Goal: Information Seeking & Learning: Learn about a topic

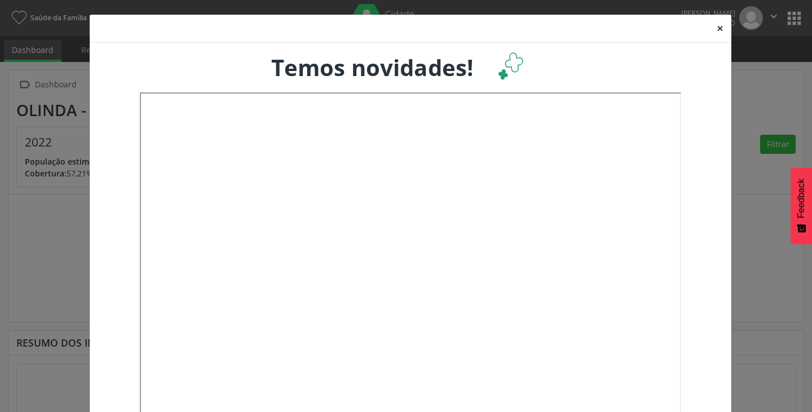
click at [718, 27] on button "×" at bounding box center [720, 29] width 23 height 28
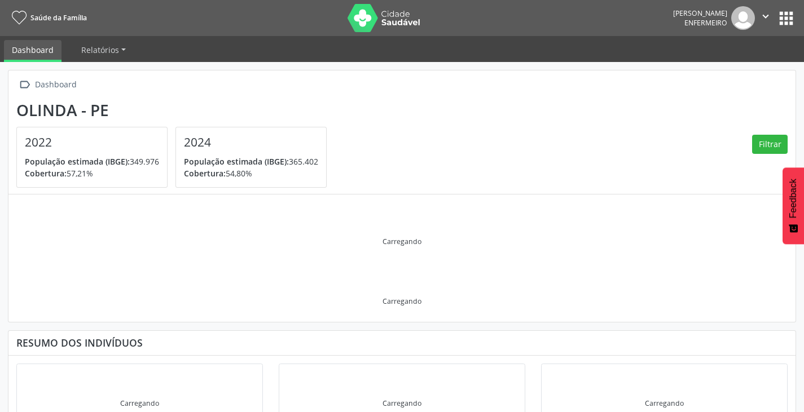
scroll to position [21, 0]
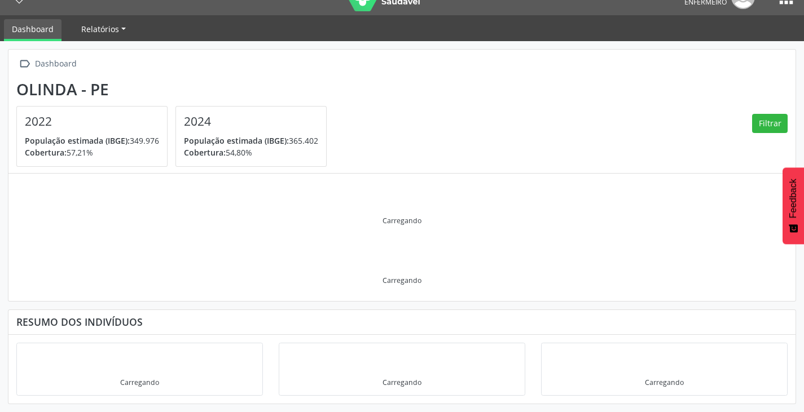
click at [110, 33] on span "Relatórios" at bounding box center [100, 29] width 38 height 11
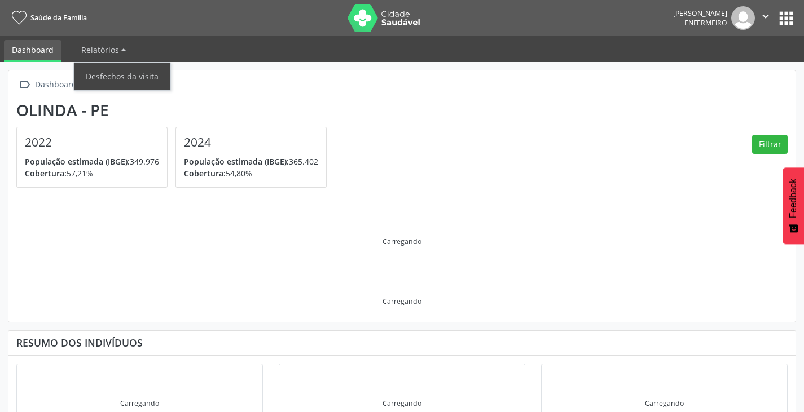
click at [788, 15] on button "apps" at bounding box center [786, 18] width 20 height 20
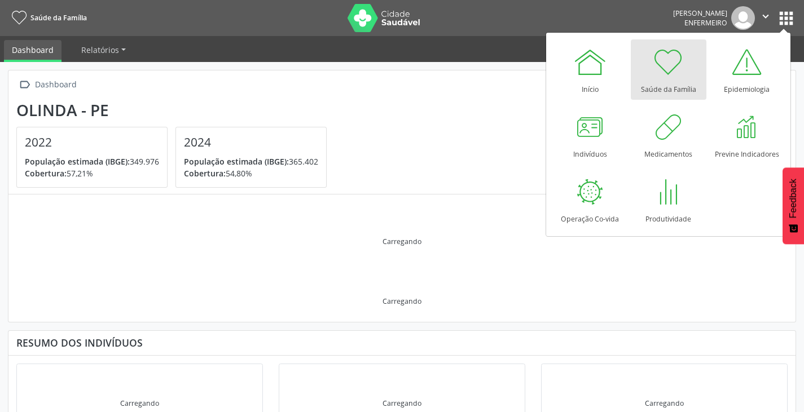
click at [788, 15] on button "apps" at bounding box center [786, 18] width 20 height 20
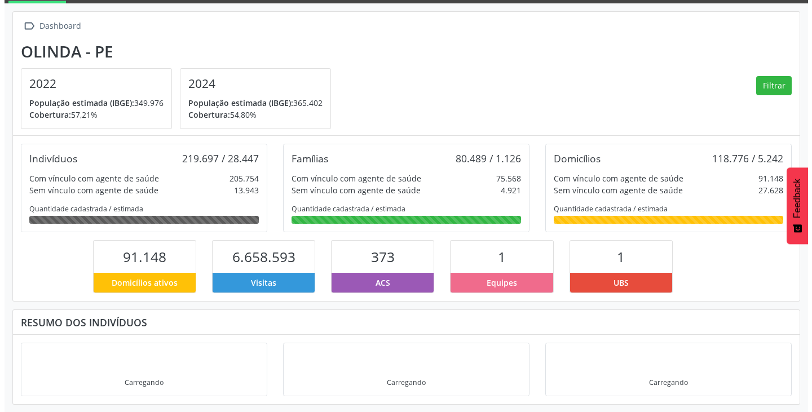
scroll to position [59, 0]
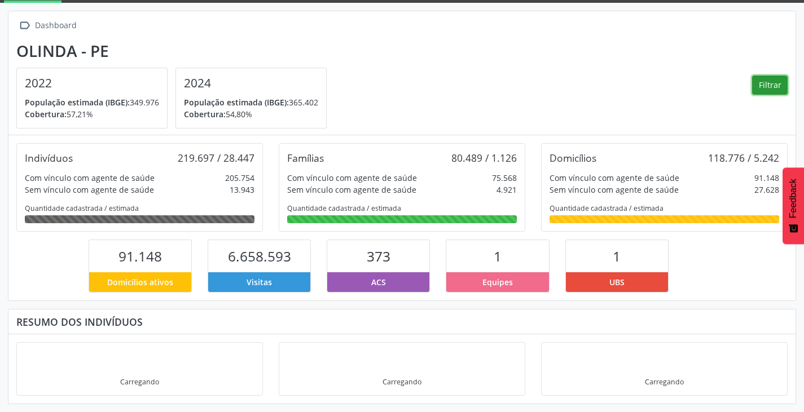
click at [762, 76] on button "Filtrar" at bounding box center [770, 85] width 36 height 19
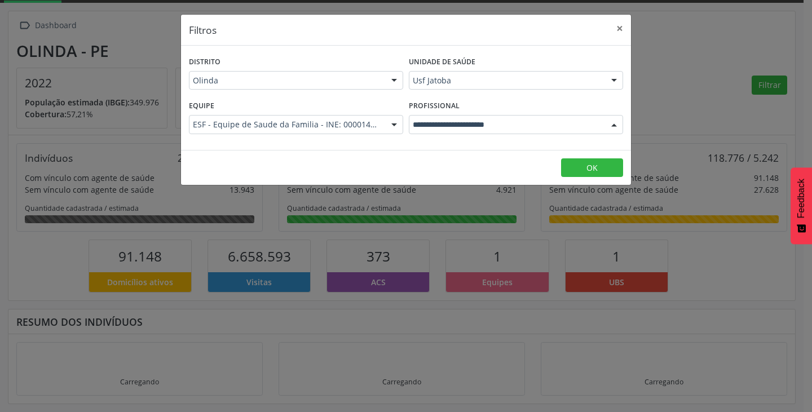
click at [614, 123] on div at bounding box center [614, 125] width 17 height 19
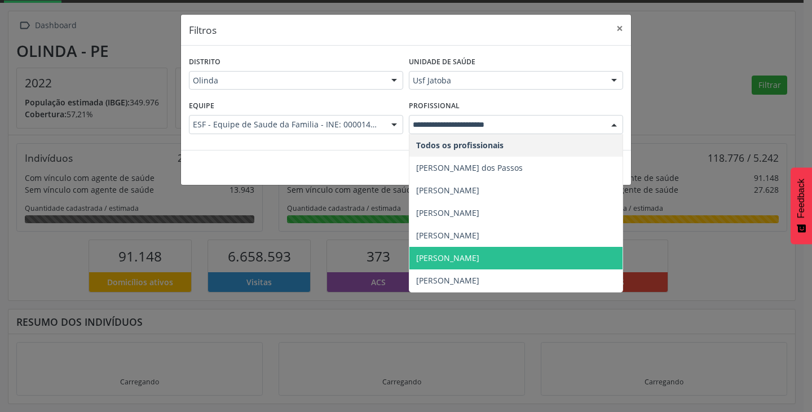
click at [467, 249] on span "[PERSON_NAME]" at bounding box center [516, 258] width 213 height 23
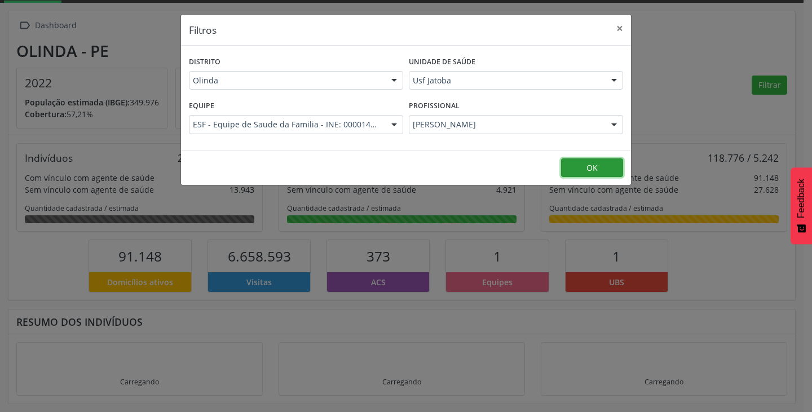
click at [594, 164] on button "OK" at bounding box center [592, 168] width 62 height 19
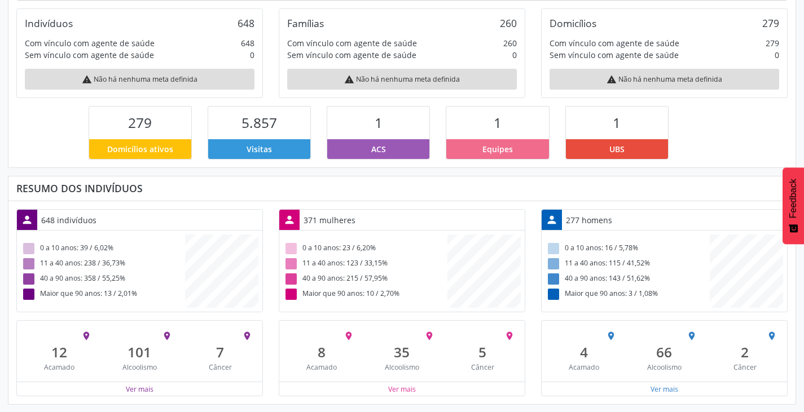
scroll to position [227, 0]
click at [134, 122] on span "279" at bounding box center [140, 122] width 24 height 19
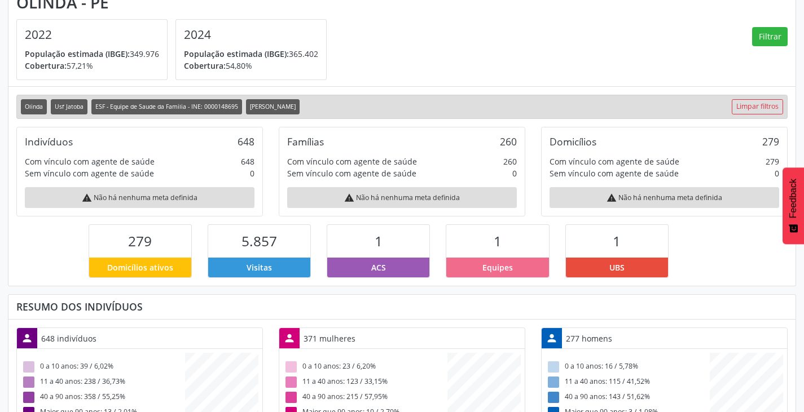
scroll to position [114, 0]
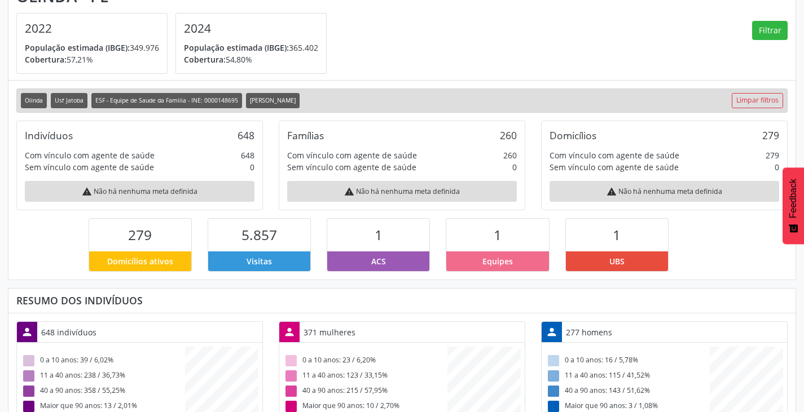
click at [175, 261] on div "Domicílios ativos" at bounding box center [140, 262] width 102 height 20
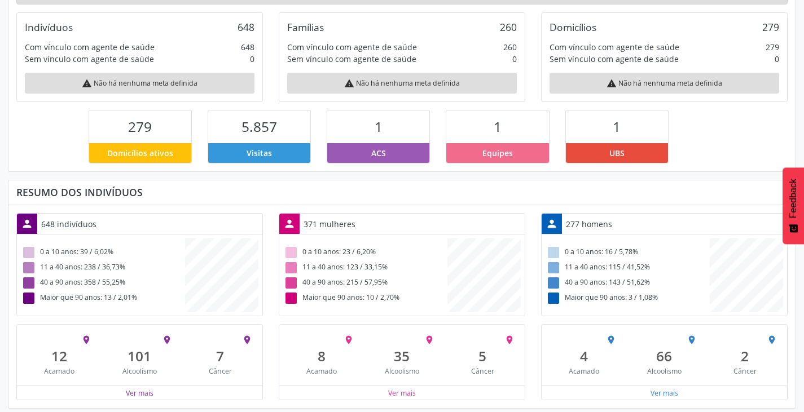
scroll to position [227, 0]
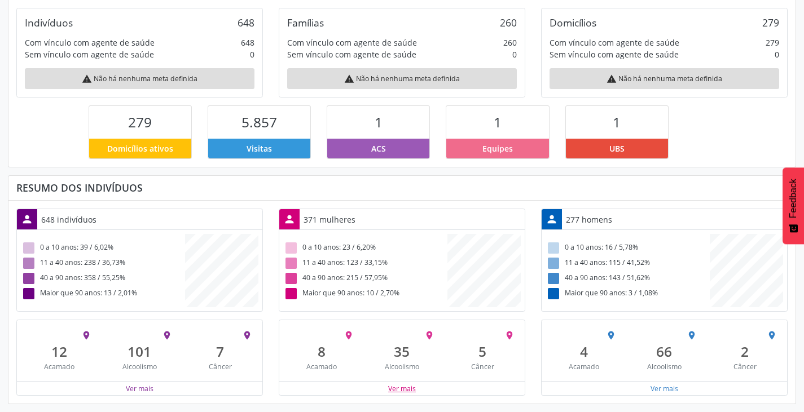
click at [403, 391] on button "Ver mais" at bounding box center [402, 389] width 29 height 11
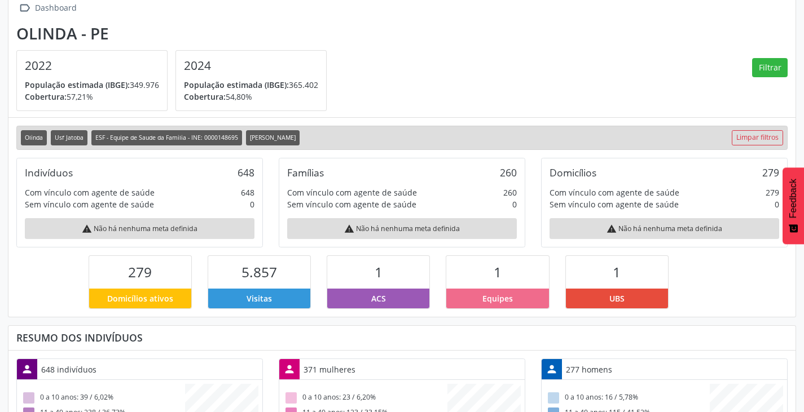
scroll to position [67, 0]
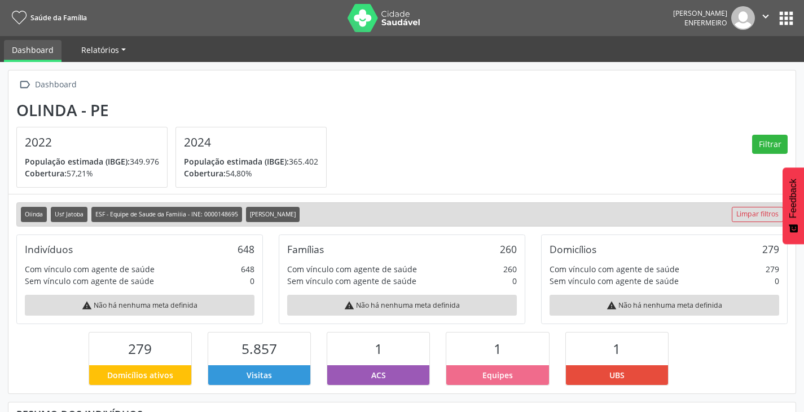
click at [112, 49] on span "Relatórios" at bounding box center [100, 50] width 38 height 11
click at [117, 50] on span "Relatórios" at bounding box center [100, 50] width 38 height 11
click at [120, 49] on link "Relatórios" at bounding box center [103, 50] width 60 height 20
click at [120, 82] on link "Desfechos da visita" at bounding box center [122, 77] width 96 height 20
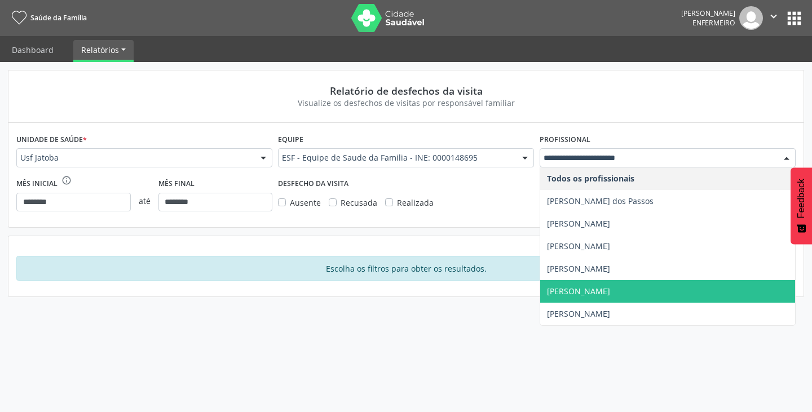
click at [602, 301] on span "[PERSON_NAME]" at bounding box center [668, 291] width 255 height 23
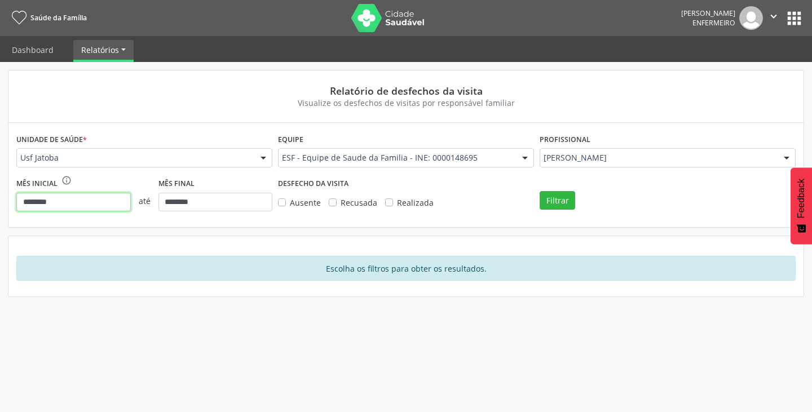
click at [66, 200] on input "********" at bounding box center [73, 202] width 115 height 19
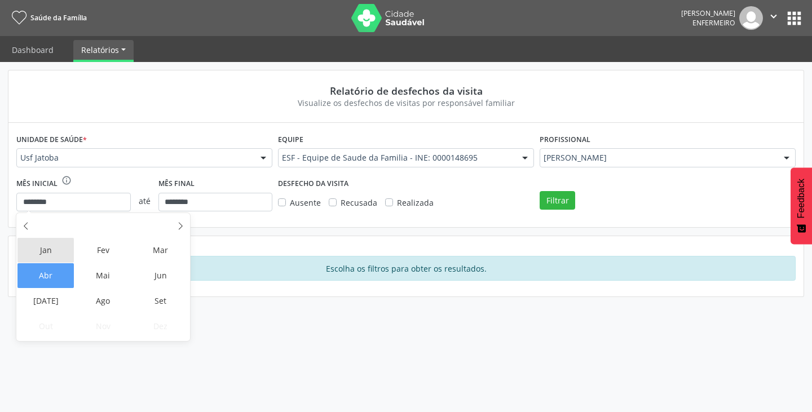
click at [65, 245] on span "Jan" at bounding box center [45, 250] width 57 height 25
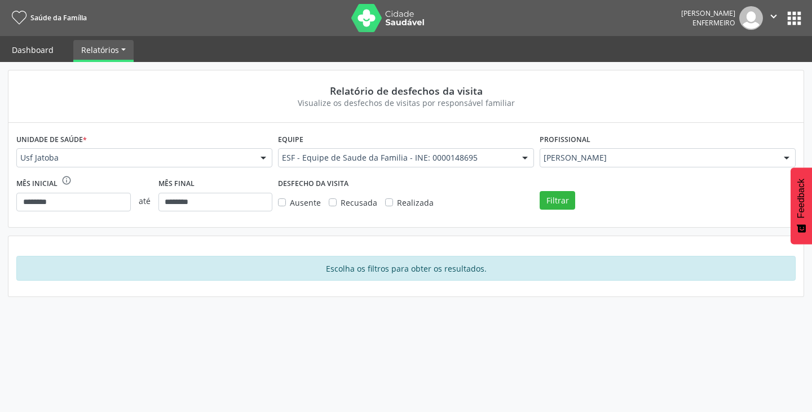
click at [36, 52] on link "Dashboard" at bounding box center [33, 50] width 58 height 20
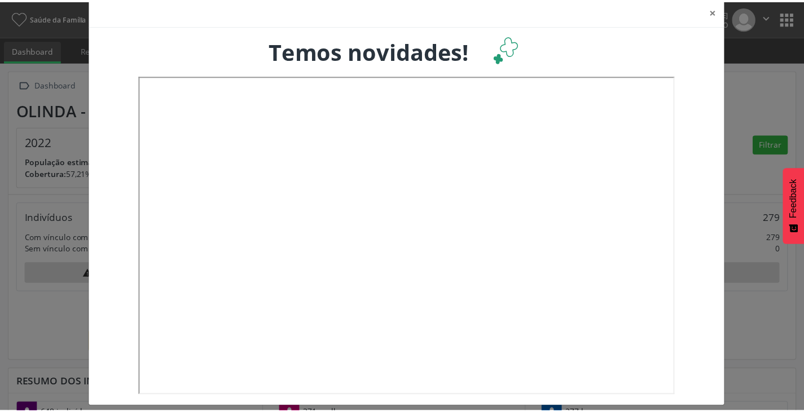
scroll to position [26, 0]
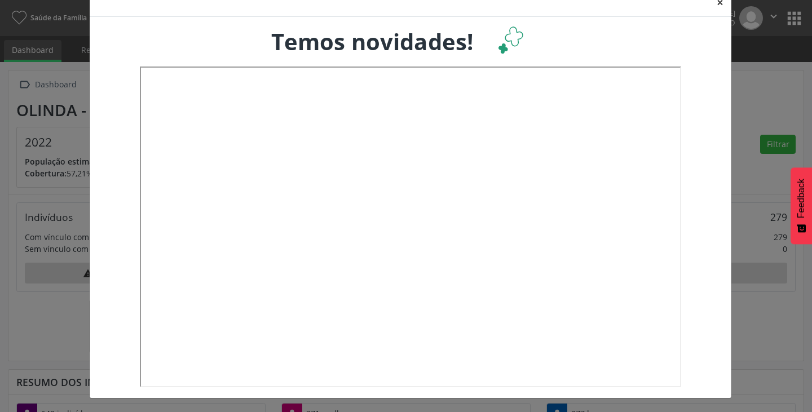
click at [718, 0] on button "×" at bounding box center [720, 3] width 23 height 28
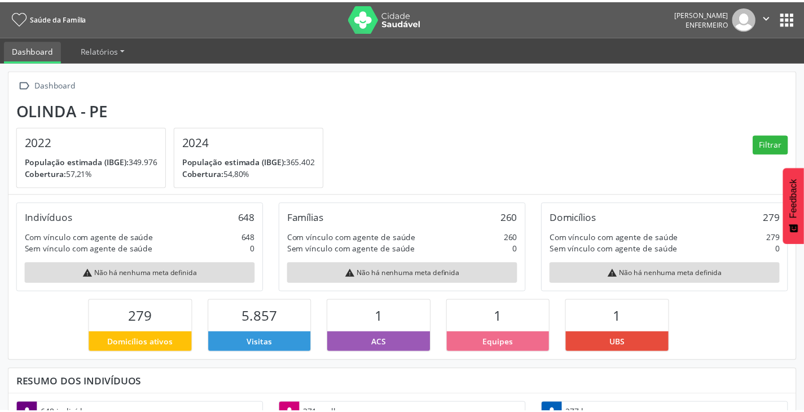
scroll to position [187, 262]
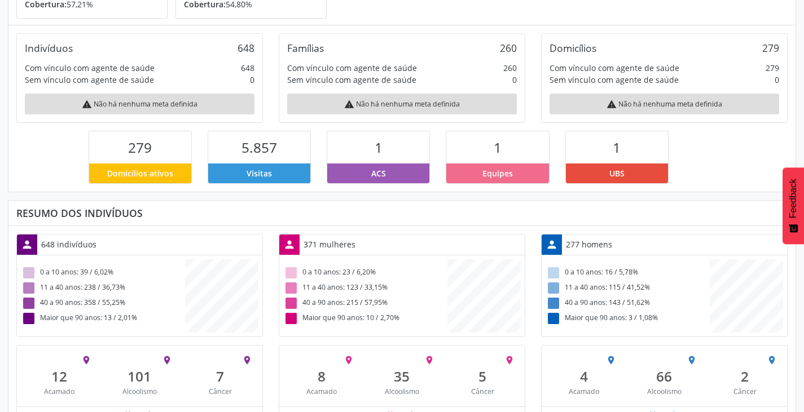
click at [567, 45] on div "Domicílios" at bounding box center [573, 48] width 47 height 12
drag, startPoint x: 563, startPoint y: 68, endPoint x: 620, endPoint y: 80, distance: 58.9
click at [616, 68] on div "Com vínculo com agente de saúde" at bounding box center [615, 68] width 130 height 12
click at [628, 98] on div "warning Não há nenhuma meta definida" at bounding box center [665, 104] width 230 height 21
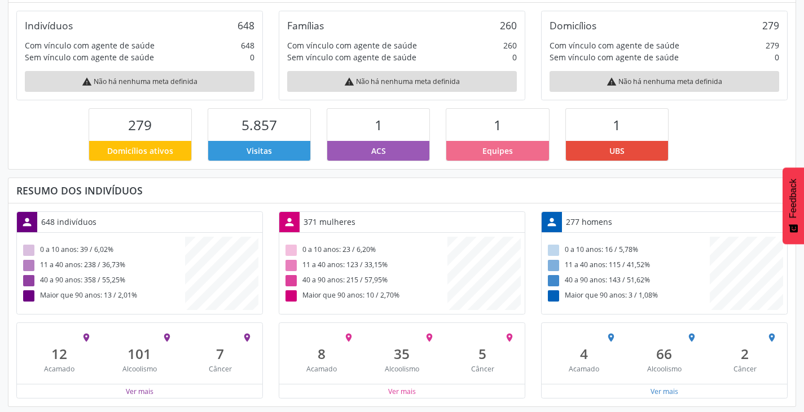
scroll to position [195, 0]
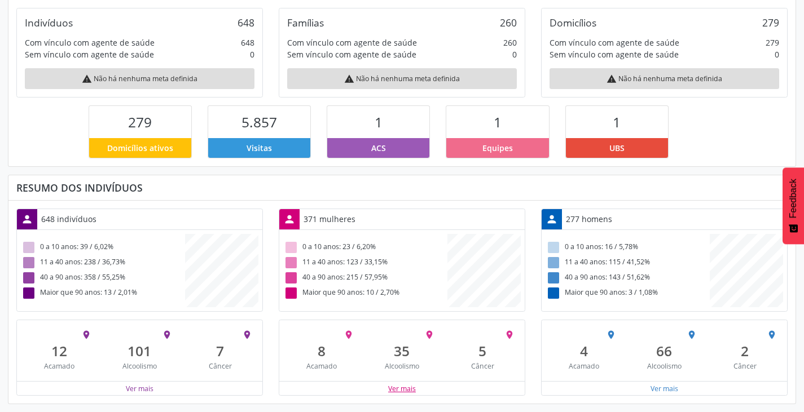
click at [388, 387] on button "Ver mais" at bounding box center [402, 389] width 29 height 11
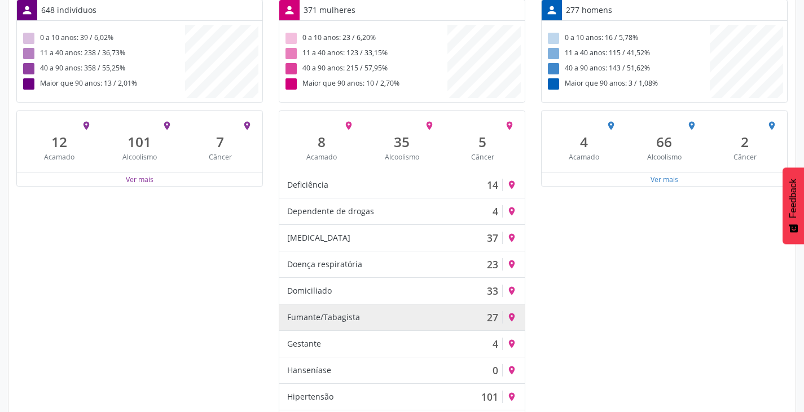
scroll to position [486, 0]
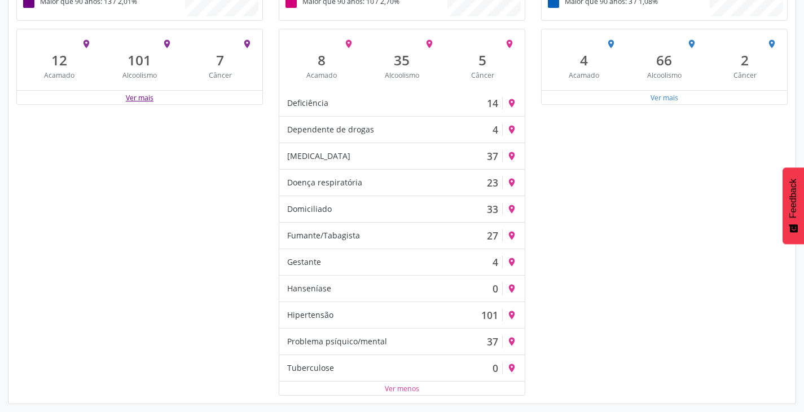
click at [147, 100] on button "Ver mais" at bounding box center [139, 98] width 29 height 11
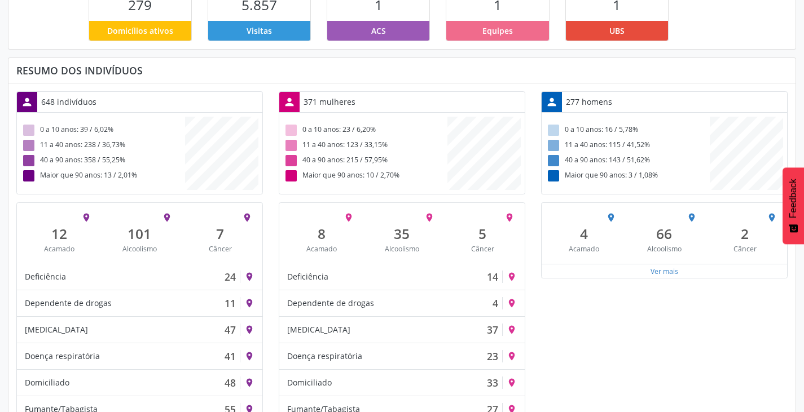
scroll to position [317, 0]
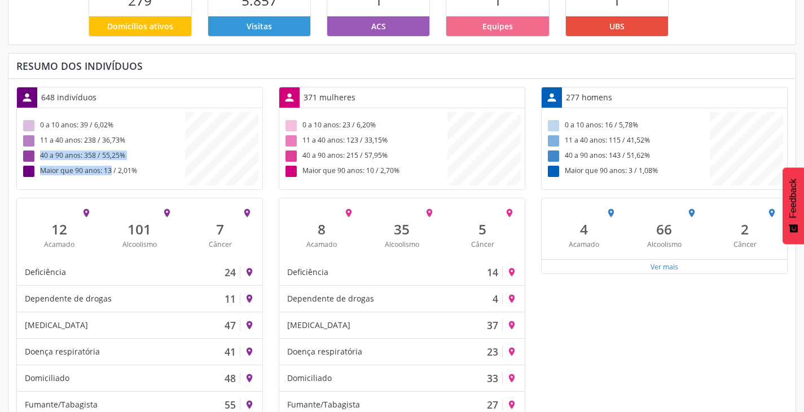
drag, startPoint x: 37, startPoint y: 161, endPoint x: 106, endPoint y: 166, distance: 69.0
click at [106, 166] on div "0 a 10 anos: 39 / 6,02% 11 a 40 anos: 238 / 36,73% 40 a 90 anos: 358 / 55,25% M…" at bounding box center [103, 148] width 164 height 61
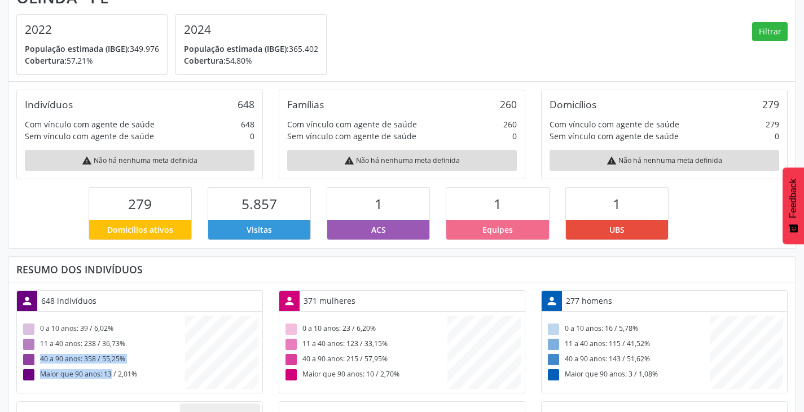
scroll to position [0, 0]
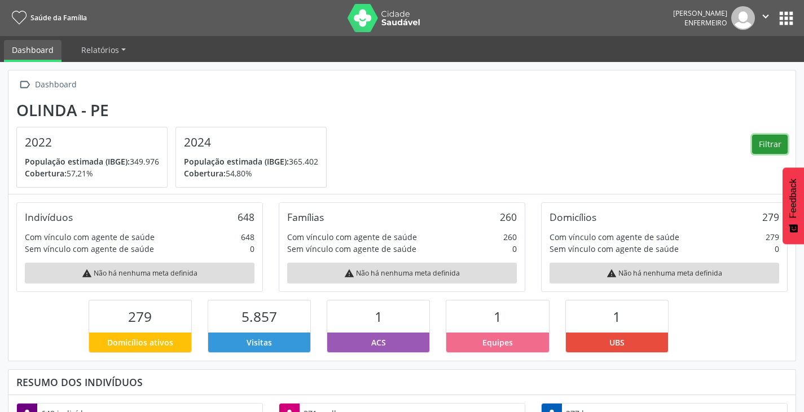
click at [776, 140] on button "Filtrar" at bounding box center [770, 144] width 36 height 19
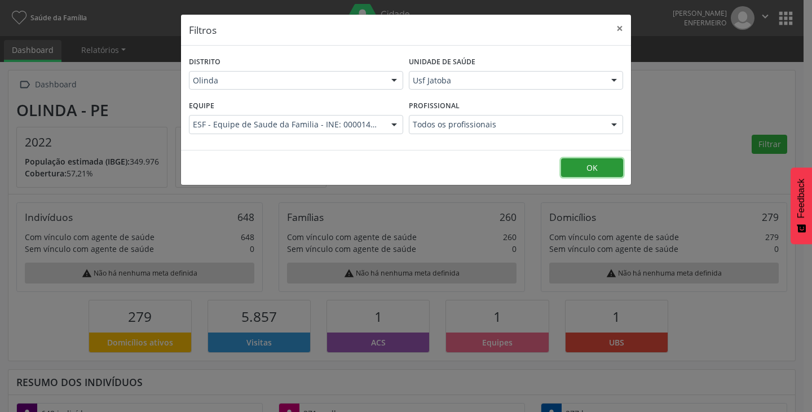
click at [612, 168] on button "OK" at bounding box center [592, 168] width 62 height 19
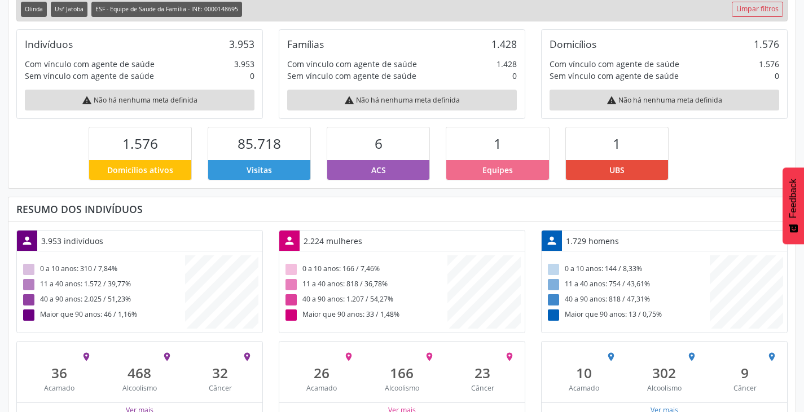
scroll to position [227, 0]
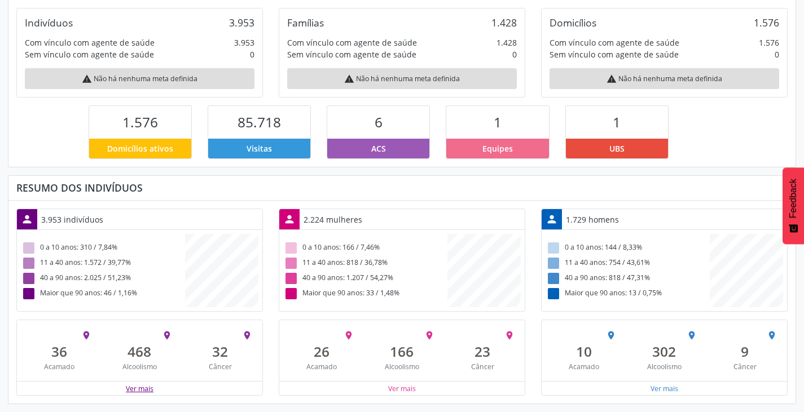
click at [134, 390] on button "Ver mais" at bounding box center [139, 389] width 29 height 11
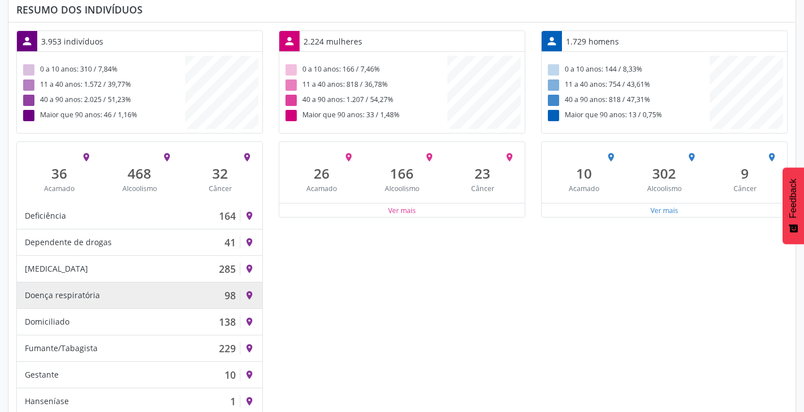
scroll to position [349, 0]
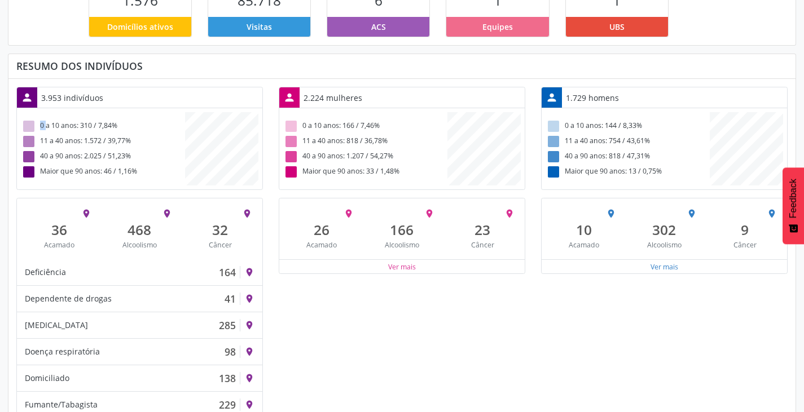
drag, startPoint x: 43, startPoint y: 126, endPoint x: 130, endPoint y: 122, distance: 87.6
click at [130, 122] on div "0 a 10 anos: 310 / 7,84%" at bounding box center [103, 125] width 164 height 15
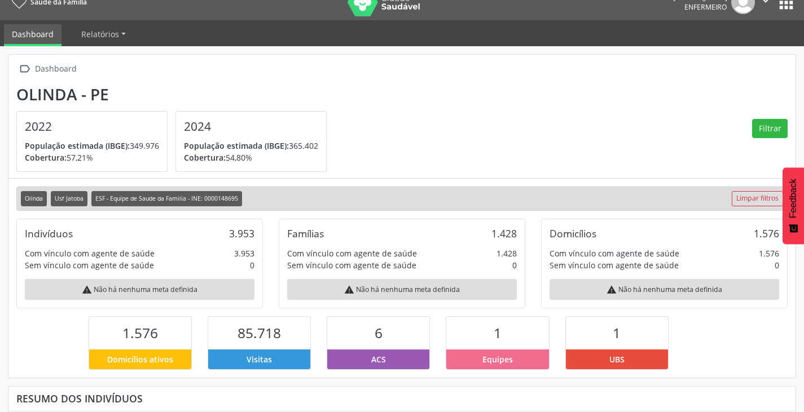
scroll to position [10, 0]
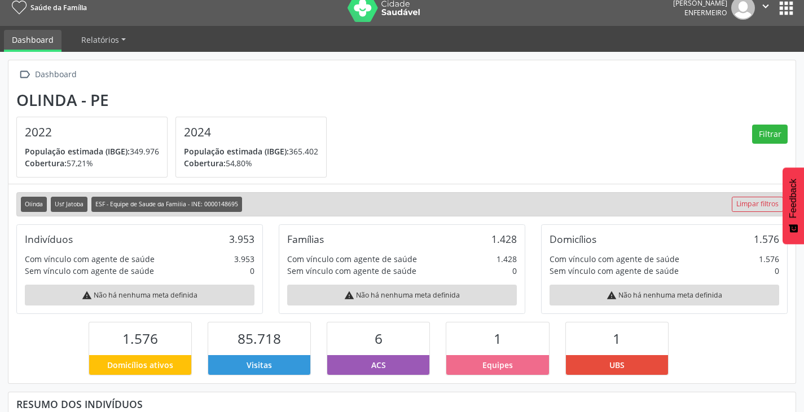
click at [752, 131] on section "Olinda - PE 2022 População estimada (IBGE): 349.976 [GEOGRAPHIC_DATA]: 57,21% 2…" at bounding box center [401, 134] width 771 height 87
click at [761, 129] on button "Filtrar" at bounding box center [770, 134] width 36 height 19
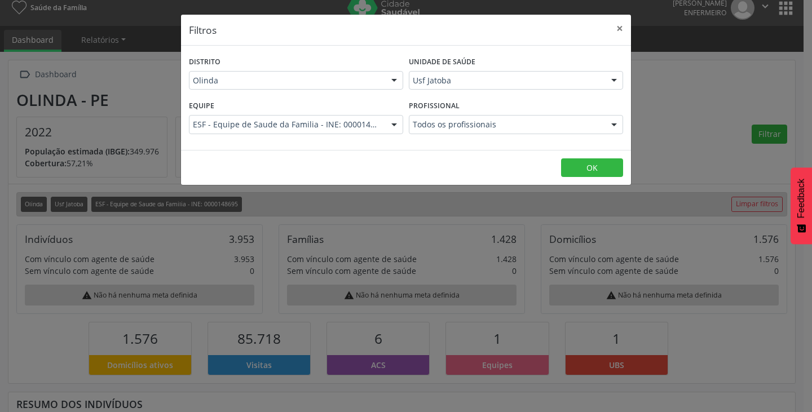
click at [614, 131] on div at bounding box center [614, 125] width 17 height 19
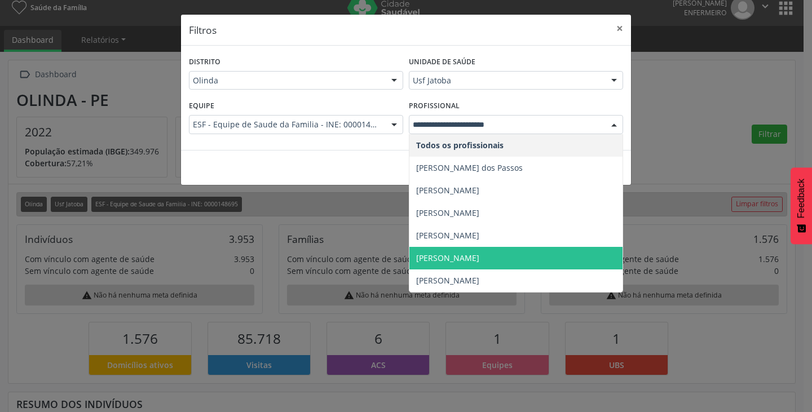
click at [460, 258] on span "[PERSON_NAME]" at bounding box center [447, 258] width 63 height 11
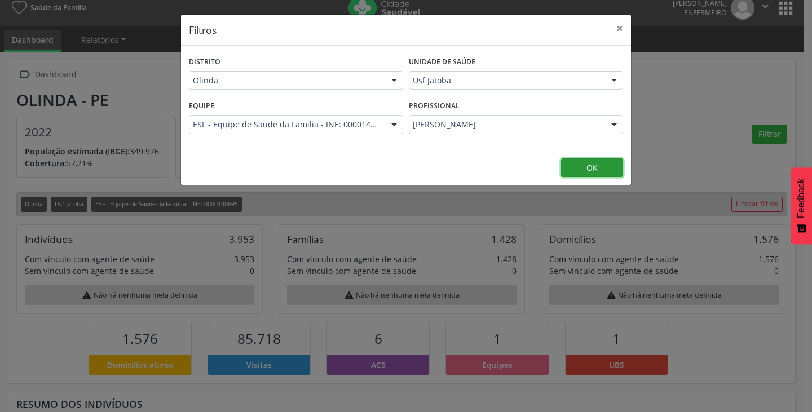
click at [578, 162] on button "OK" at bounding box center [592, 168] width 62 height 19
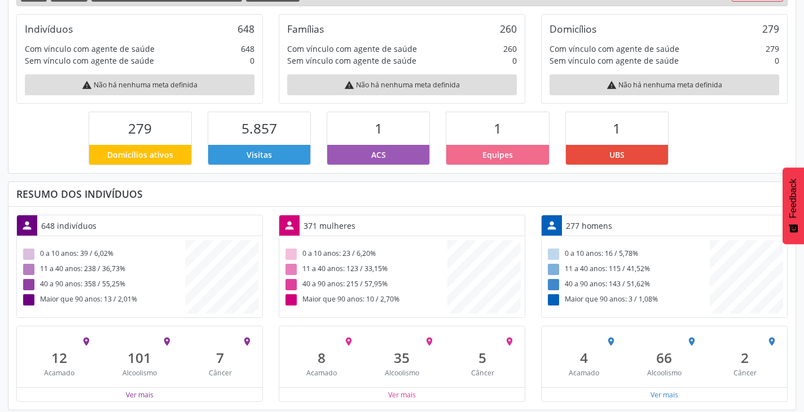
scroll to position [227, 0]
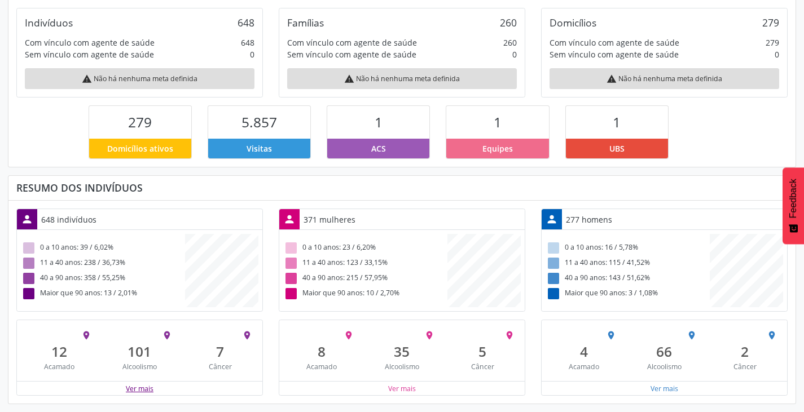
click at [133, 390] on button "Ver mais" at bounding box center [139, 389] width 29 height 11
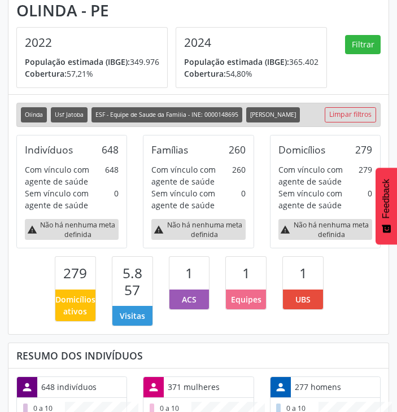
scroll to position [59, 0]
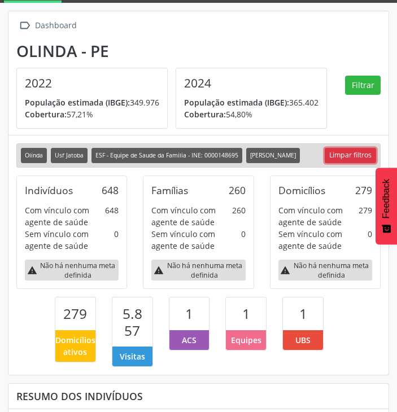
click at [356, 151] on link "Limpar filtros" at bounding box center [349, 155] width 51 height 15
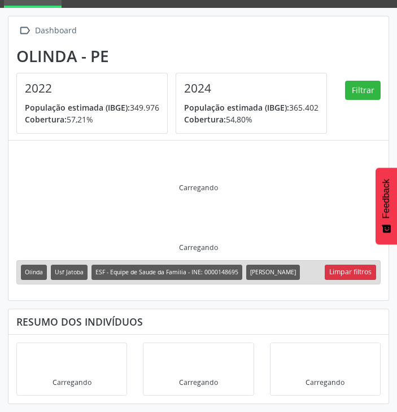
scroll to position [21, 0]
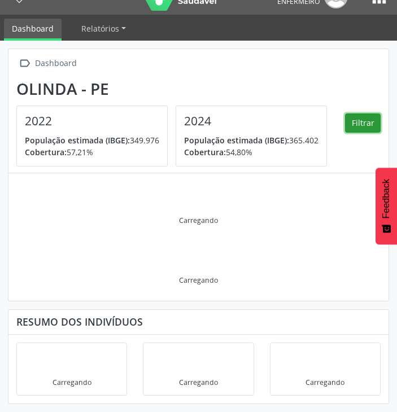
click at [354, 118] on button "Filtrar" at bounding box center [363, 122] width 36 height 19
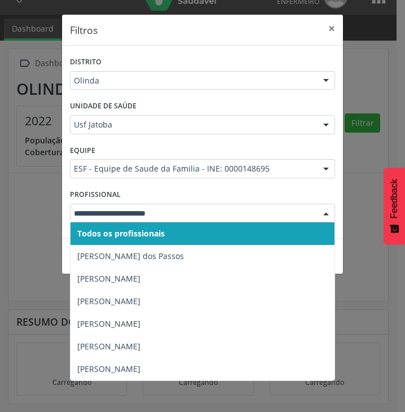
click at [323, 212] on div at bounding box center [326, 213] width 17 height 19
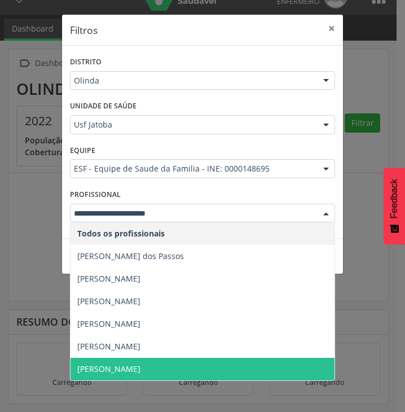
click at [126, 369] on span "[PERSON_NAME]" at bounding box center [108, 368] width 63 height 11
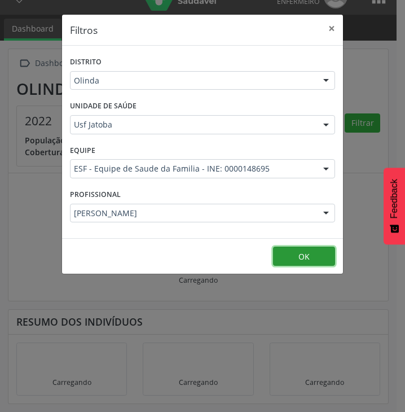
click at [292, 253] on button "OK" at bounding box center [304, 256] width 62 height 19
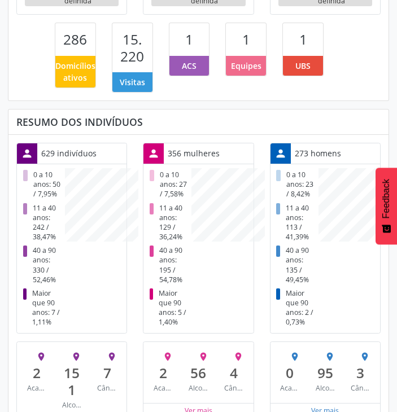
scroll to position [383, 0]
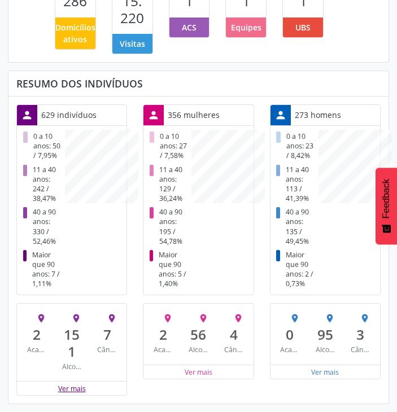
click at [65, 389] on button "Ver mais" at bounding box center [72, 388] width 29 height 11
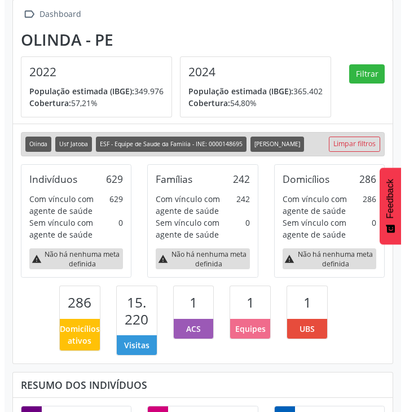
scroll to position [70, 0]
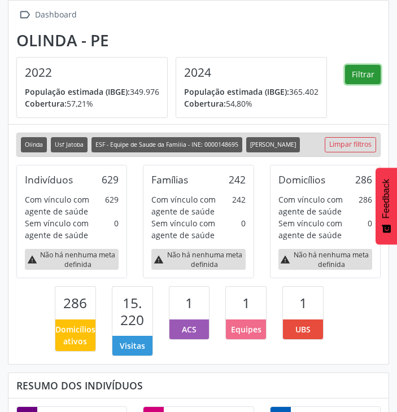
click at [363, 70] on button "Filtrar" at bounding box center [363, 74] width 36 height 19
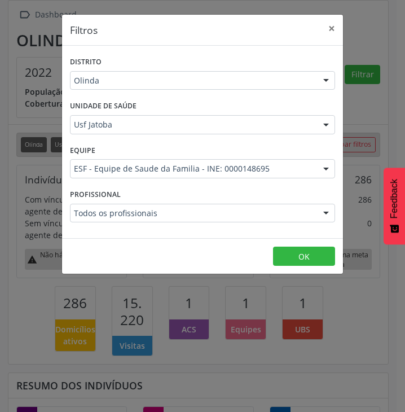
click at [330, 214] on div at bounding box center [326, 213] width 17 height 19
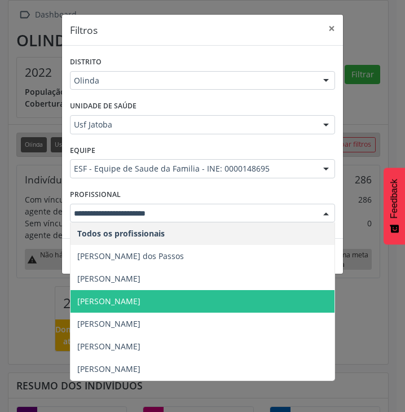
click at [106, 300] on span "[PERSON_NAME]" at bounding box center [108, 301] width 63 height 11
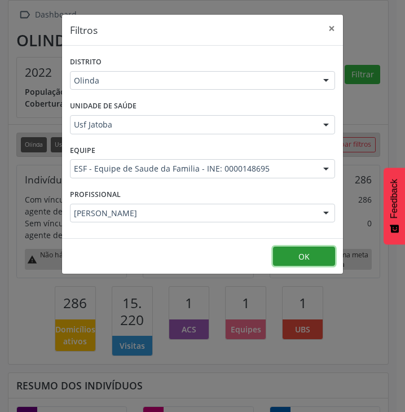
click at [318, 261] on button "OK" at bounding box center [304, 256] width 62 height 19
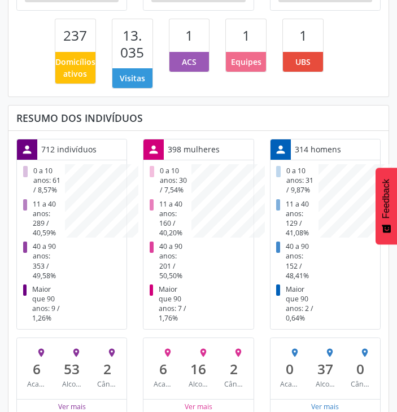
scroll to position [355, 0]
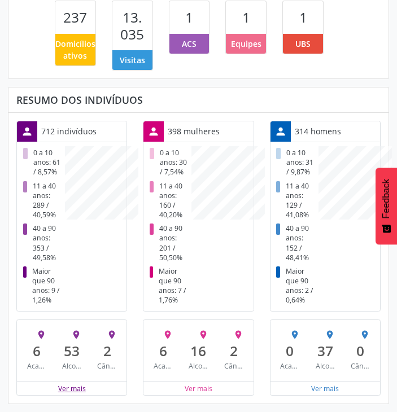
click at [67, 386] on button "Ver mais" at bounding box center [72, 388] width 29 height 11
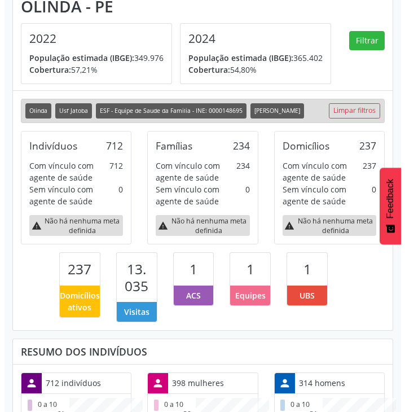
scroll to position [99, 0]
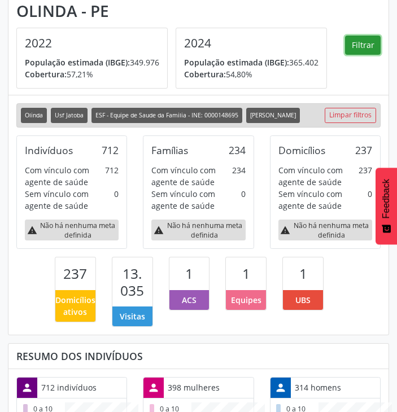
click at [354, 41] on button "Filtrar" at bounding box center [363, 45] width 36 height 19
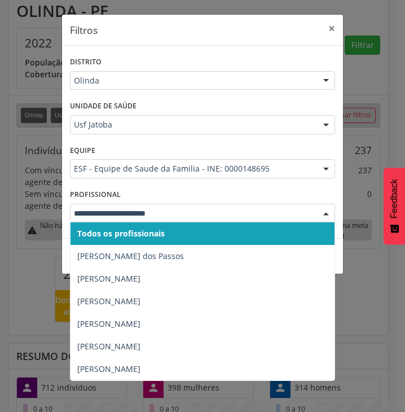
click at [326, 212] on div at bounding box center [326, 213] width 17 height 19
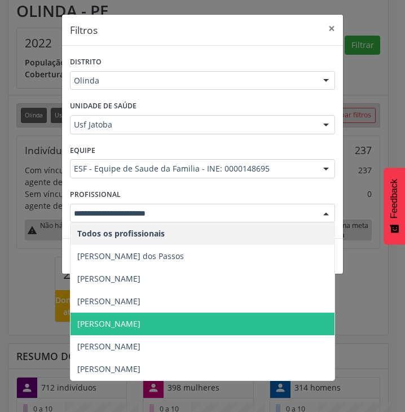
click at [130, 322] on span "[PERSON_NAME]" at bounding box center [108, 323] width 63 height 11
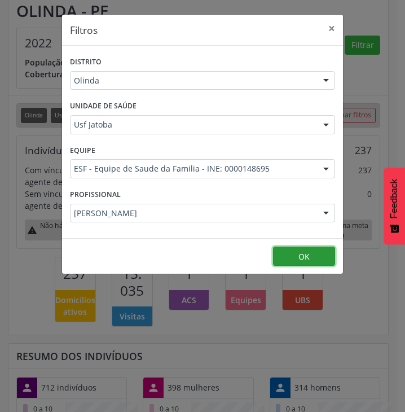
click at [324, 258] on button "OK" at bounding box center [304, 256] width 62 height 19
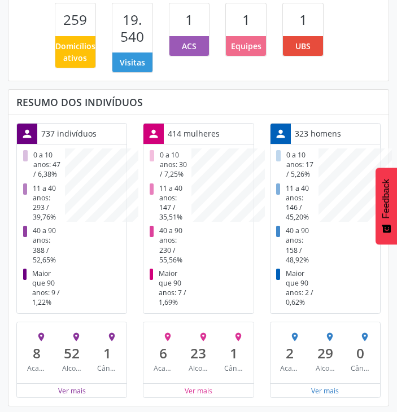
scroll to position [355, 0]
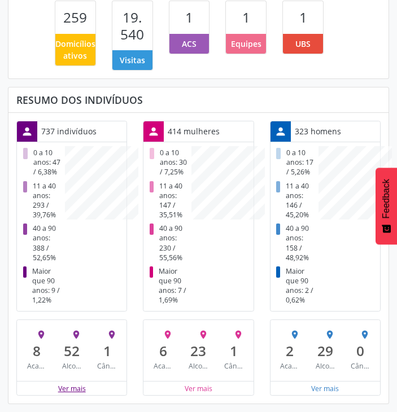
click at [83, 391] on button "Ver mais" at bounding box center [72, 388] width 29 height 11
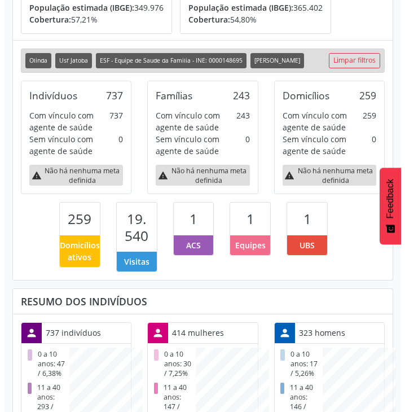
scroll to position [99, 0]
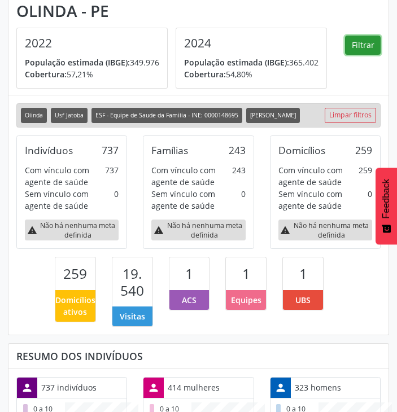
click at [372, 45] on button "Filtrar" at bounding box center [363, 45] width 36 height 19
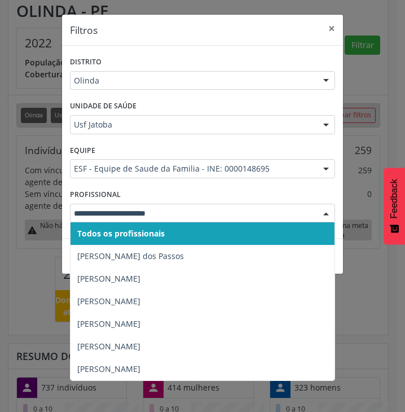
click at [328, 210] on div at bounding box center [326, 213] width 17 height 19
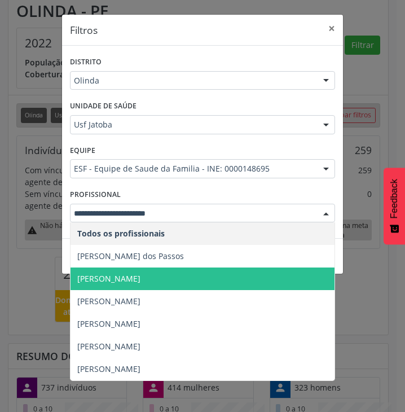
click at [139, 276] on span "[PERSON_NAME]" at bounding box center [108, 278] width 63 height 11
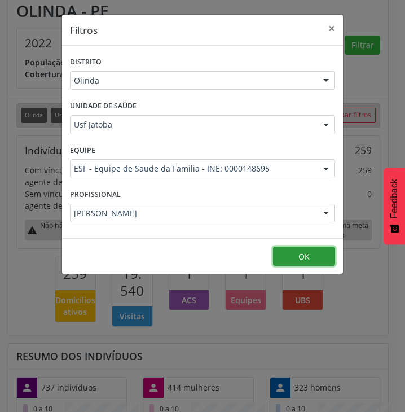
click at [306, 256] on button "OK" at bounding box center [304, 256] width 62 height 19
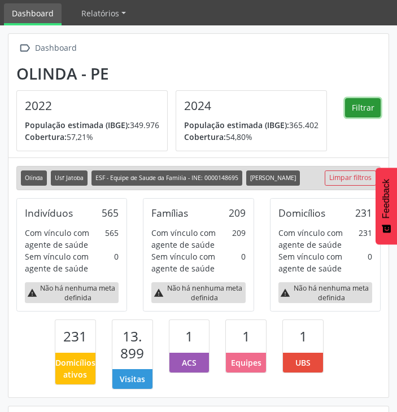
scroll to position [56, 0]
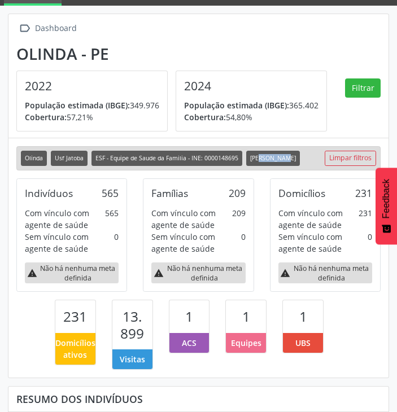
drag, startPoint x: 248, startPoint y: 160, endPoint x: 269, endPoint y: 165, distance: 21.9
click at [269, 165] on span "[PERSON_NAME]" at bounding box center [273, 158] width 54 height 15
copy span "Eliziane"
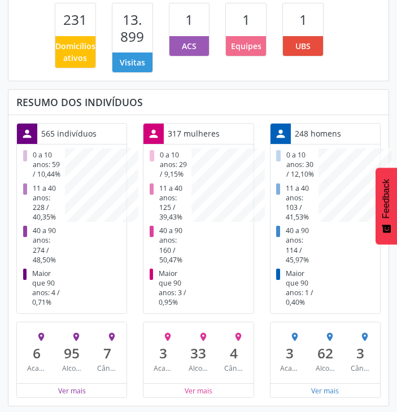
scroll to position [366, 0]
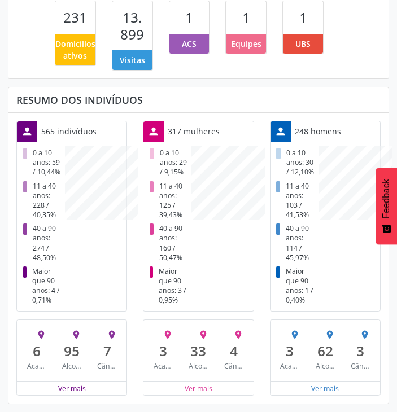
click at [81, 387] on button "Ver mais" at bounding box center [72, 388] width 29 height 11
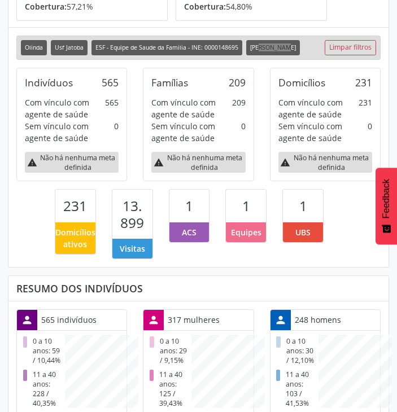
scroll to position [166, 0]
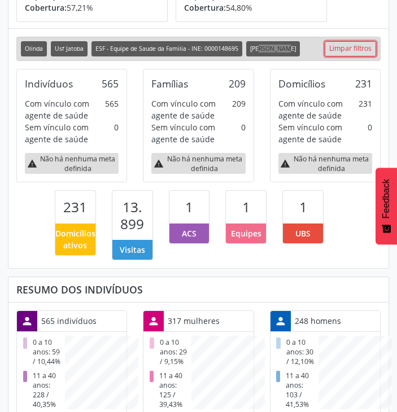
click at [358, 56] on link "Limpar filtros" at bounding box center [349, 48] width 51 height 15
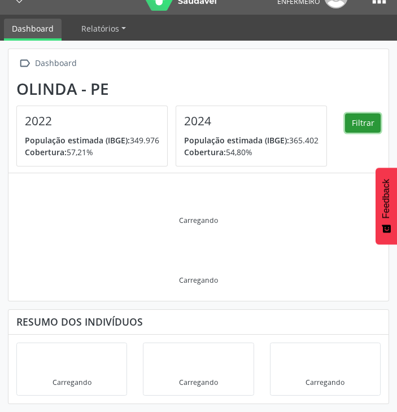
click at [362, 117] on button "Filtrar" at bounding box center [363, 122] width 36 height 19
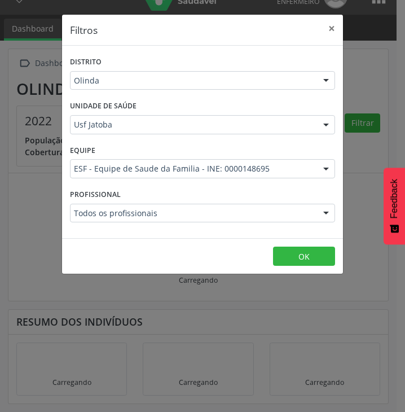
click at [337, 210] on div "Profissional Todos os profissionais Todos os profissionais [PERSON_NAME] dos Pa…" at bounding box center [202, 208] width 271 height 44
click at [330, 214] on div at bounding box center [326, 213] width 17 height 19
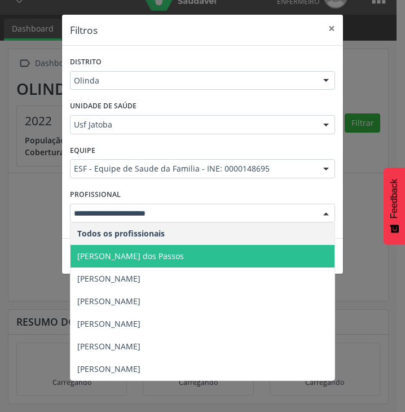
click at [95, 256] on span "[PERSON_NAME] dos Passos" at bounding box center [130, 256] width 107 height 11
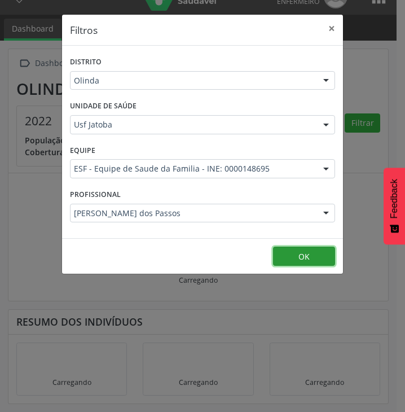
click at [303, 256] on button "OK" at bounding box center [304, 256] width 62 height 19
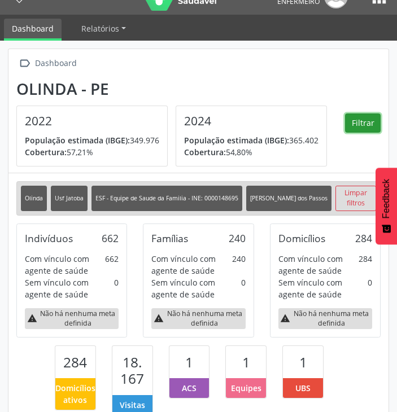
scroll to position [563944, 564093]
drag, startPoint x: 248, startPoint y: 197, endPoint x: 271, endPoint y: 200, distance: 23.9
click at [271, 200] on span "[PERSON_NAME] dos Passos" at bounding box center [288, 199] width 85 height 26
copy span "Ednalda"
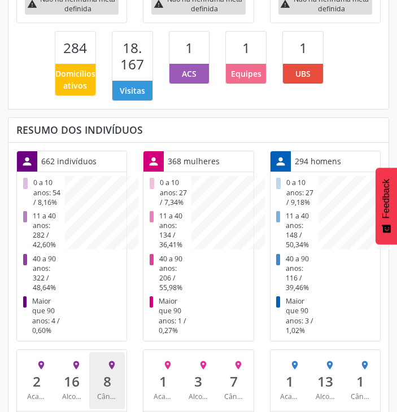
scroll to position [366, 0]
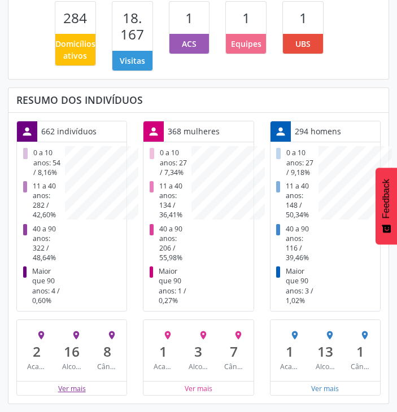
drag, startPoint x: 71, startPoint y: 386, endPoint x: 78, endPoint y: 379, distance: 10.4
click at [71, 386] on button "Ver mais" at bounding box center [72, 388] width 29 height 11
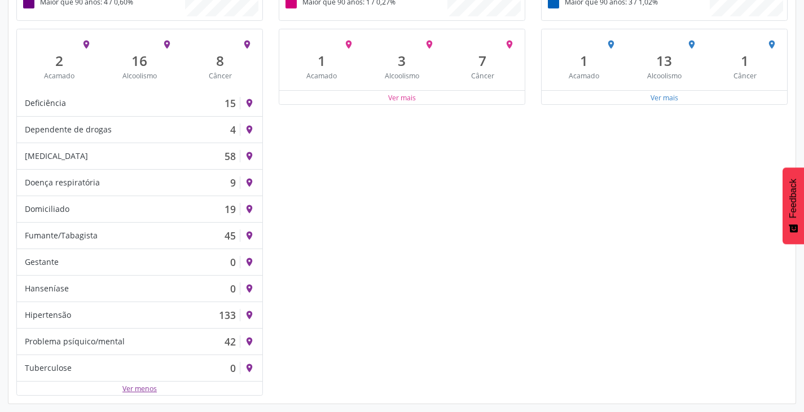
scroll to position [478, 262]
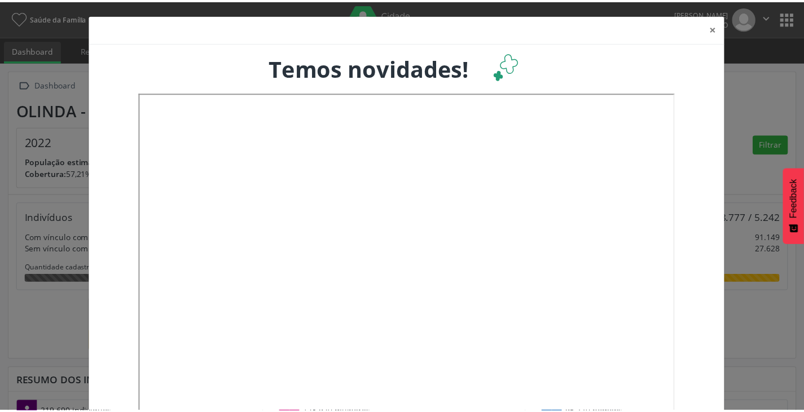
scroll to position [193, 0]
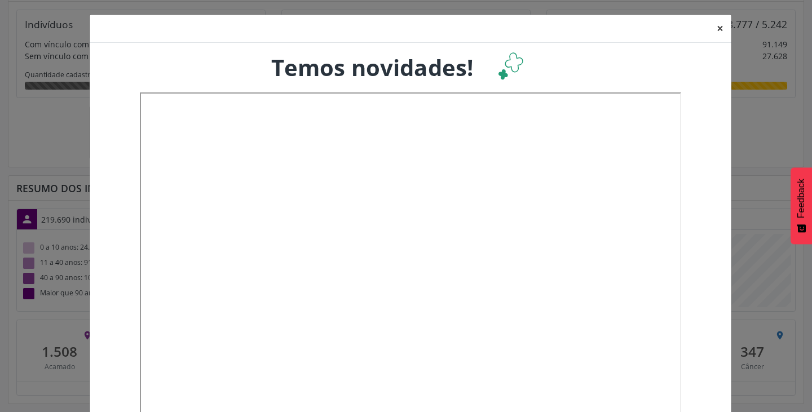
click at [718, 30] on button "×" at bounding box center [720, 29] width 23 height 28
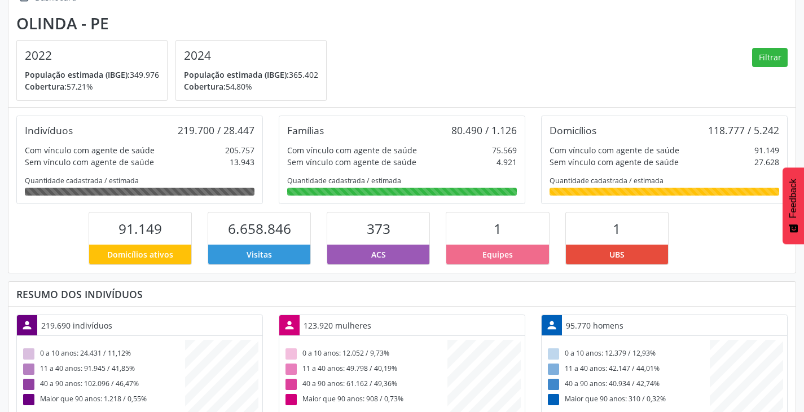
scroll to position [80, 0]
